Goal: Task Accomplishment & Management: Manage account settings

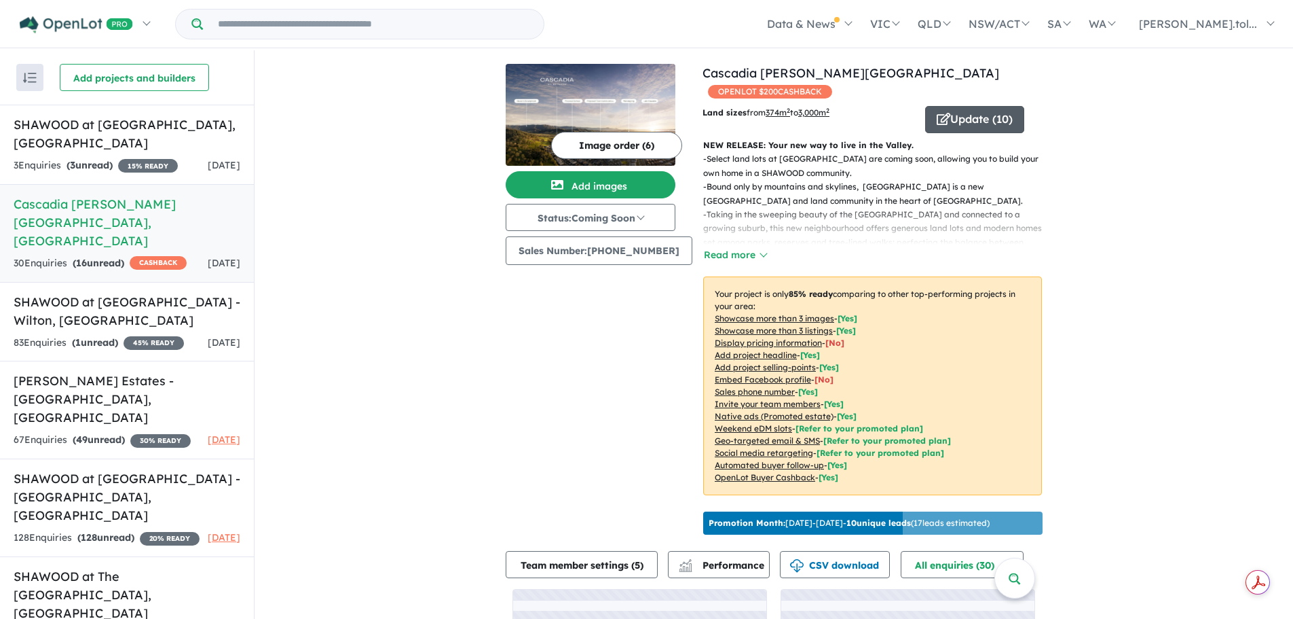
click at [976, 123] on button "Update ( 10 )" at bounding box center [974, 119] width 99 height 27
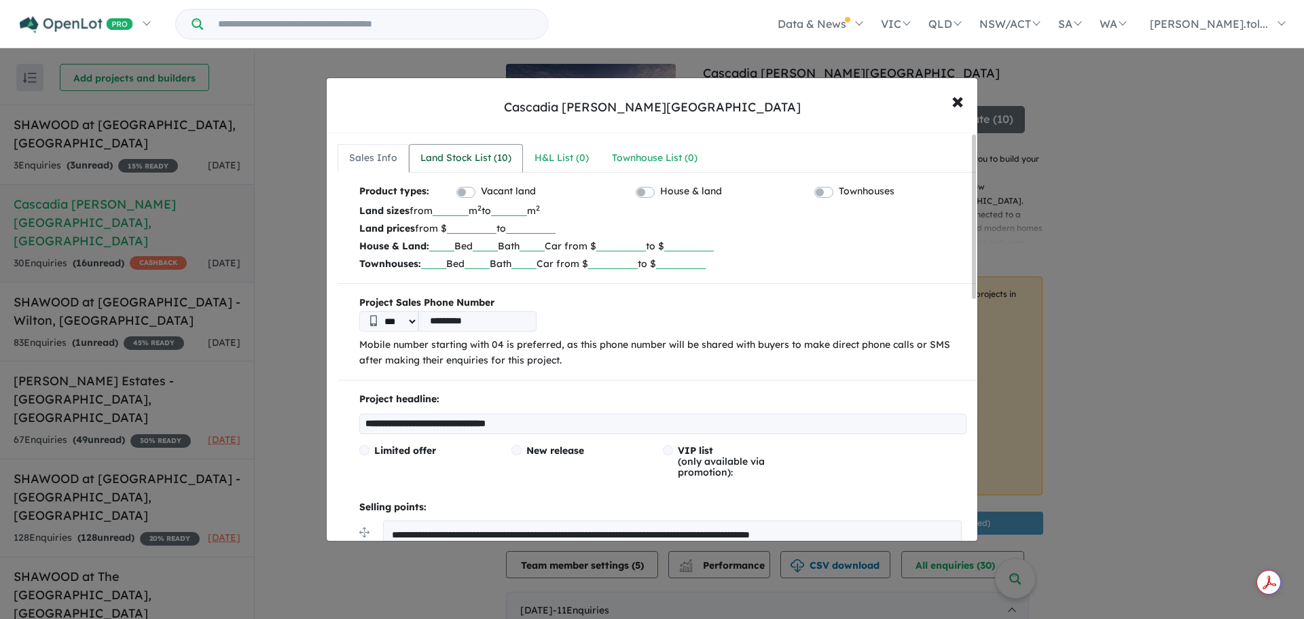
click at [465, 158] on div "Land Stock List ( 10 )" at bounding box center [465, 158] width 91 height 16
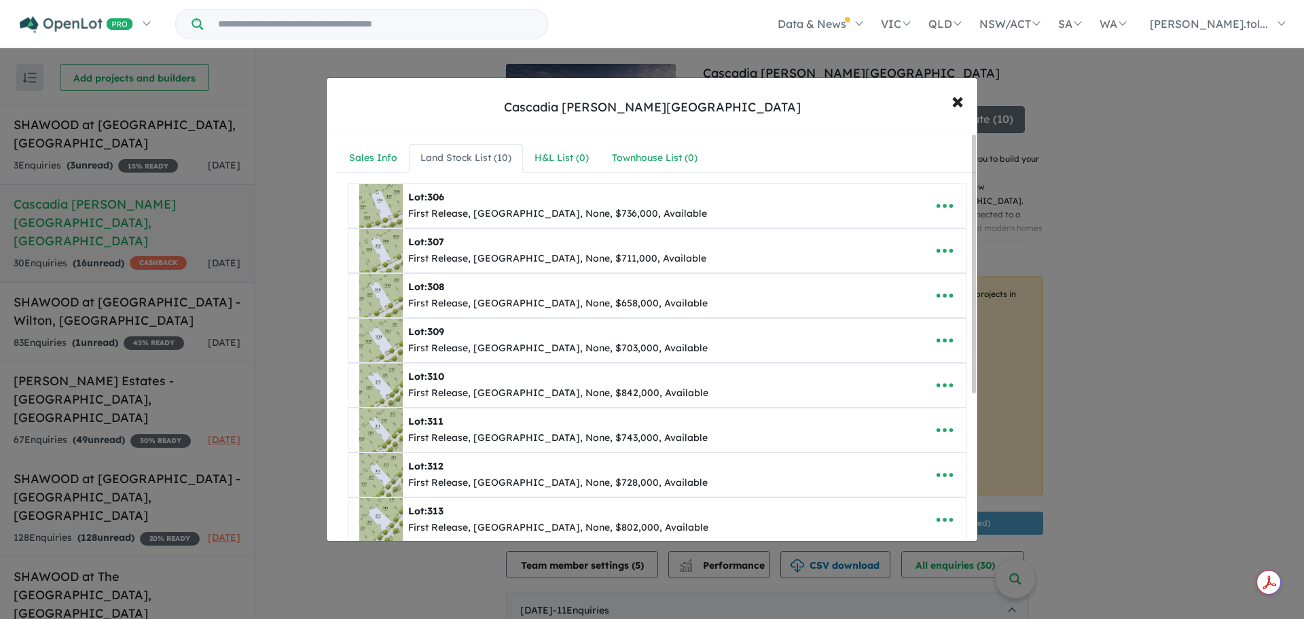
click at [530, 210] on div "First Release, [GEOGRAPHIC_DATA], None, $736,000, Available" at bounding box center [557, 214] width 299 height 16
click at [961, 206] on div "**********" at bounding box center [656, 470] width 639 height 574
click at [943, 203] on icon "button" at bounding box center [944, 206] width 20 height 20
click at [873, 234] on link "Edit" at bounding box center [914, 238] width 100 height 31
select select "**********"
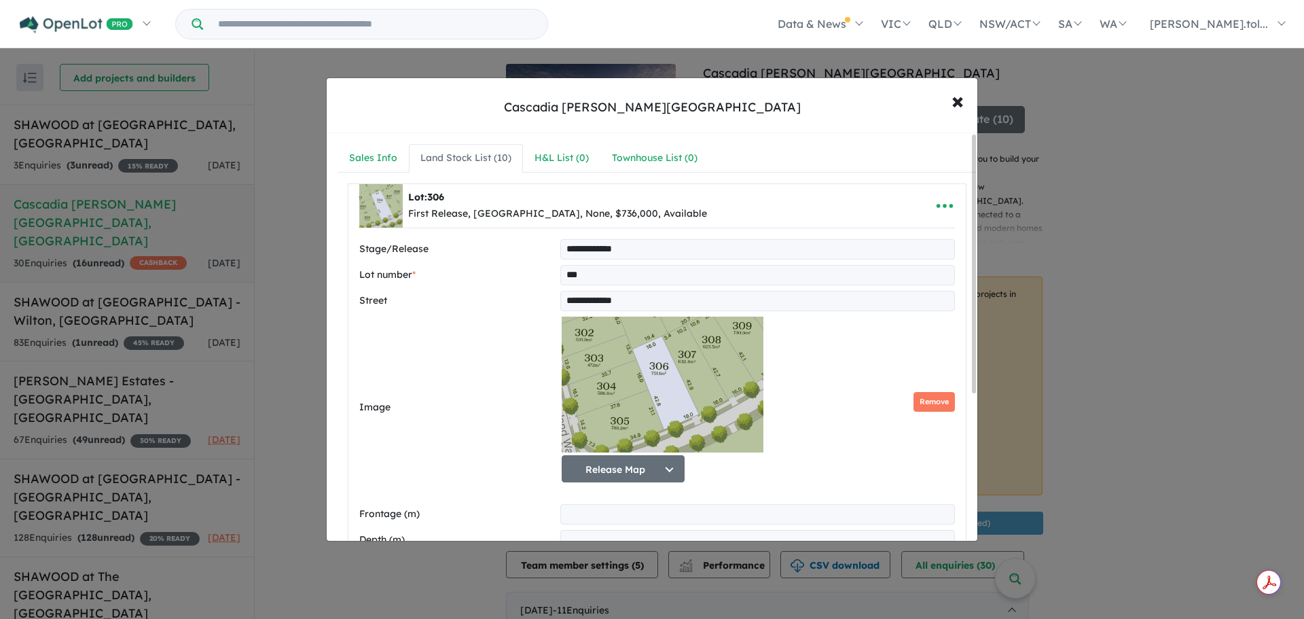
scroll to position [272, 0]
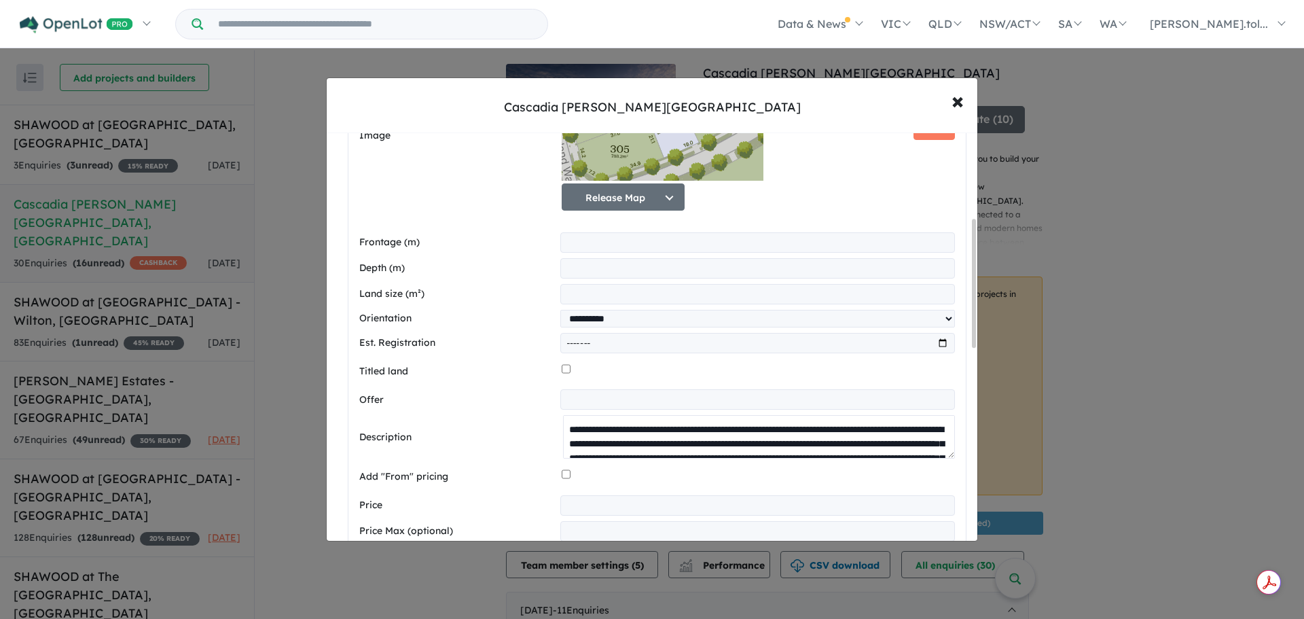
click at [637, 439] on textarea at bounding box center [759, 436] width 392 height 43
click at [961, 115] on button "× Close" at bounding box center [957, 100] width 39 height 37
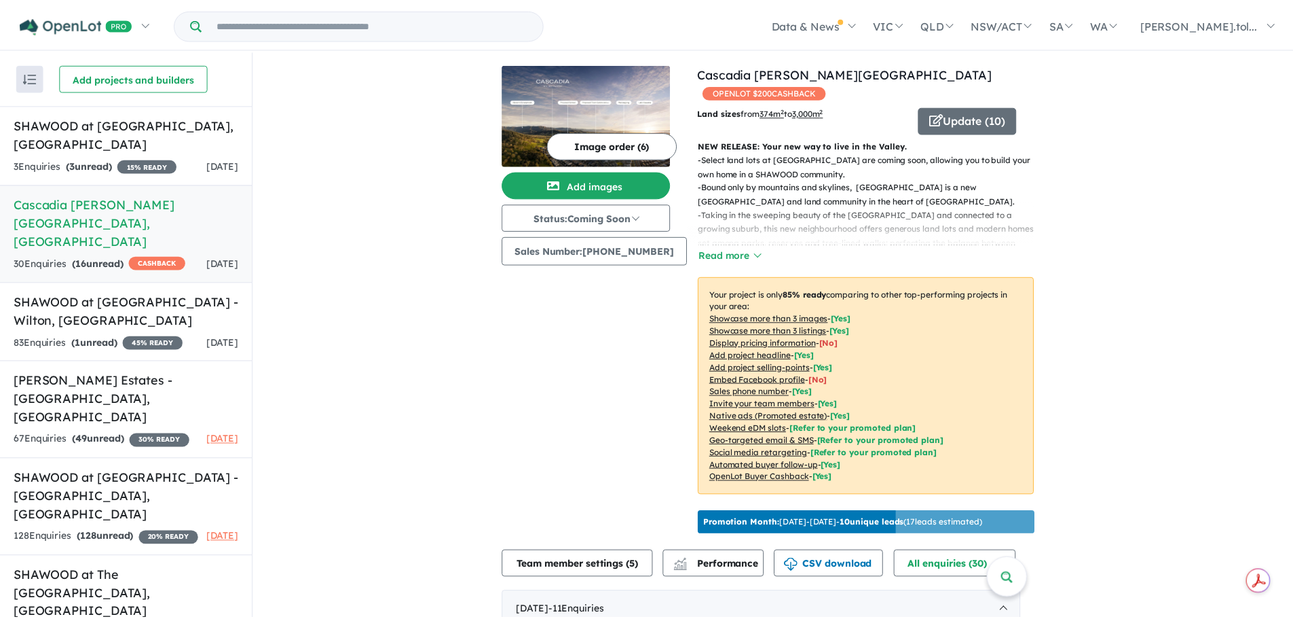
scroll to position [0, 0]
